Goal: Task Accomplishment & Management: Use online tool/utility

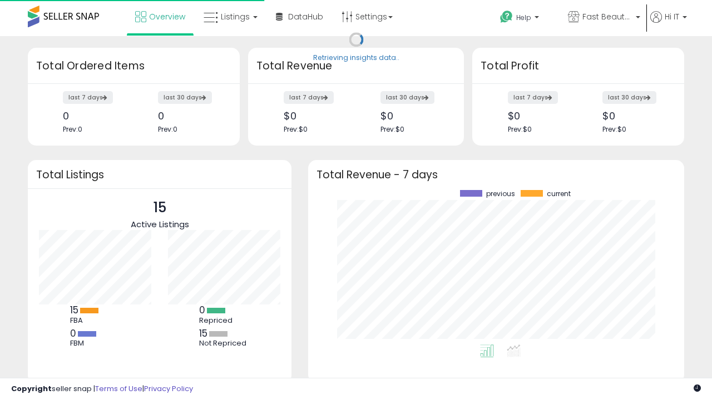
scroll to position [155, 354]
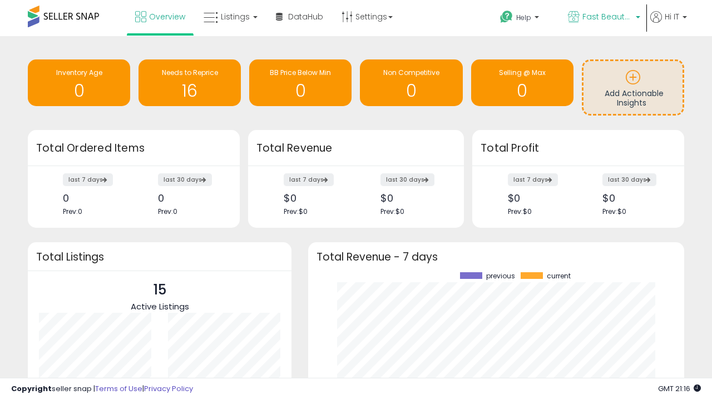
click at [603, 18] on span "Fast Beauty ([GEOGRAPHIC_DATA])" at bounding box center [607, 16] width 50 height 11
click at [0, 0] on span "You are Beautiful ([GEOGRAPHIC_DATA])" at bounding box center [0, 0] width 0 height 0
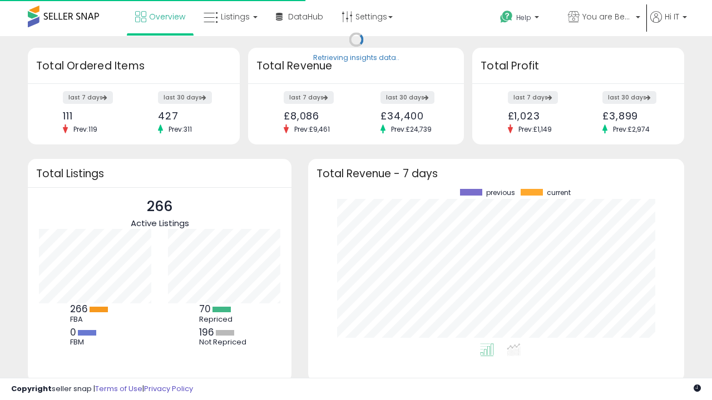
scroll to position [155, 354]
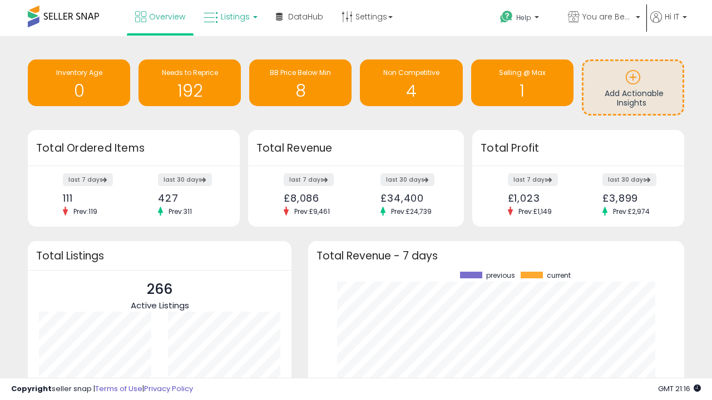
click at [229, 17] on span "Listings" at bounding box center [235, 16] width 29 height 11
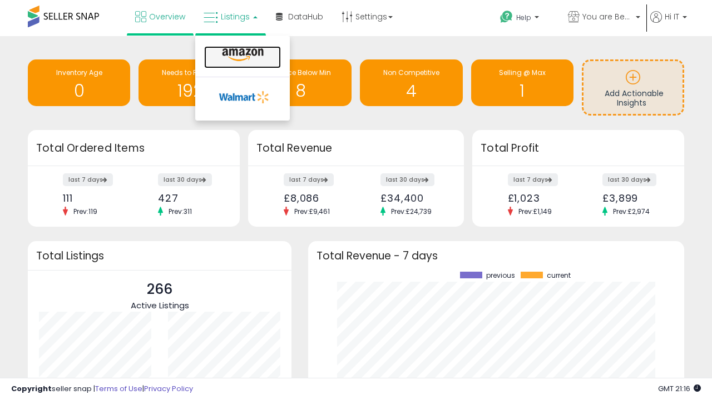
click at [241, 55] on icon at bounding box center [243, 55] width 48 height 14
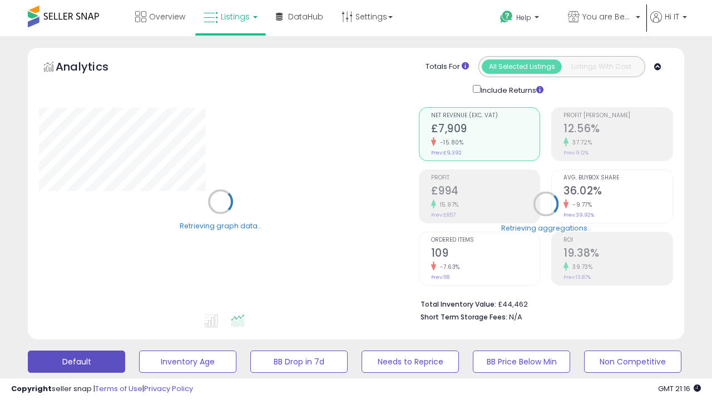
scroll to position [216, 0]
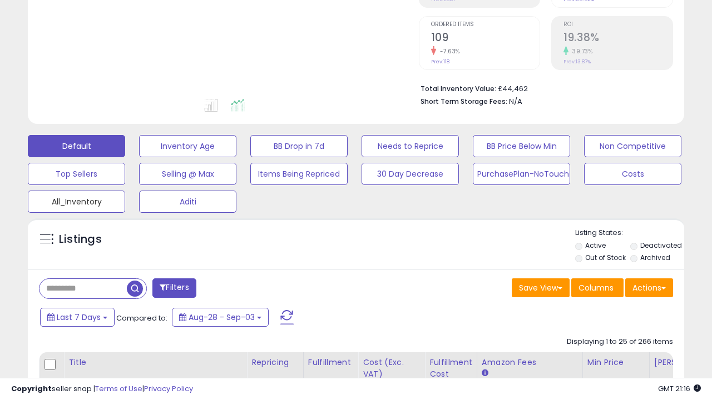
click at [76, 200] on button "All_Inventory" at bounding box center [76, 202] width 97 height 22
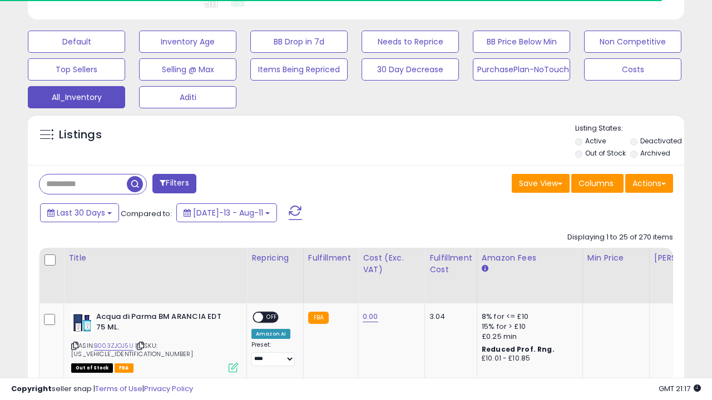
scroll to position [0, 8]
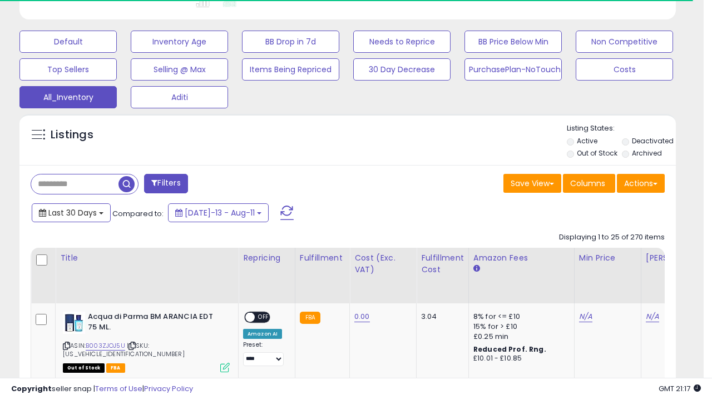
click at [71, 212] on span "Last 30 Days" at bounding box center [72, 212] width 48 height 11
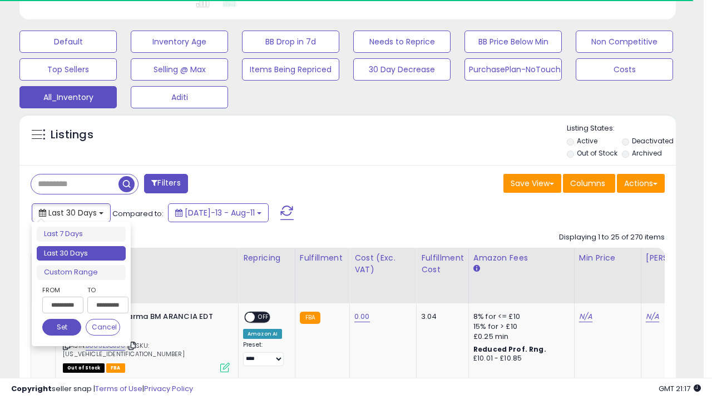
scroll to position [228, 379]
click at [81, 254] on li "Last 30 Days" at bounding box center [81, 253] width 89 height 15
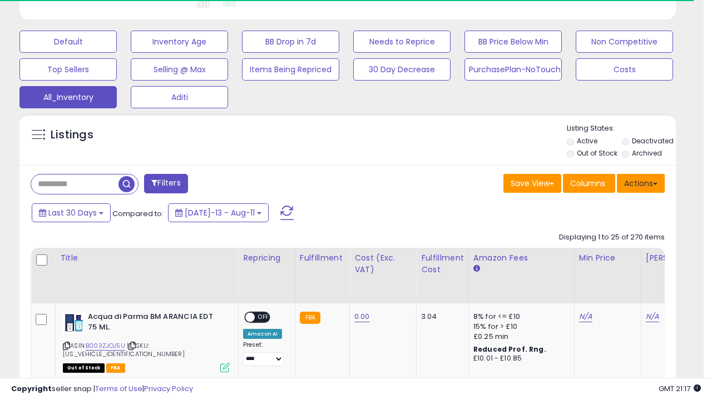
click at [641, 182] on button "Actions" at bounding box center [641, 183] width 48 height 19
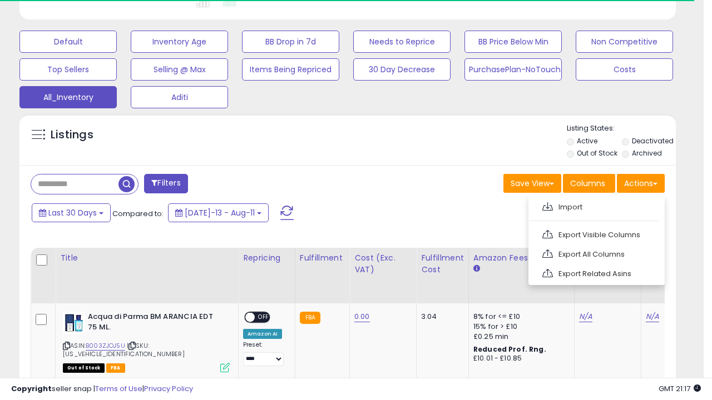
click at [595, 253] on link "Export All Columns" at bounding box center [595, 254] width 122 height 17
